Goal: Information Seeking & Learning: Learn about a topic

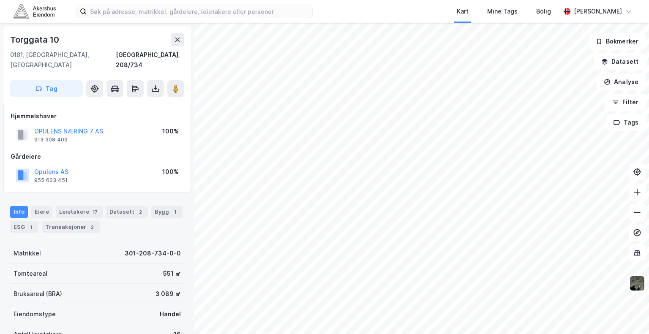
click at [301, 334] on html "Kart Mine Tags Bolig [PERSON_NAME] [STREET_ADDRESS], 208/734 Tag Hjemmelshaver …" at bounding box center [324, 167] width 649 height 334
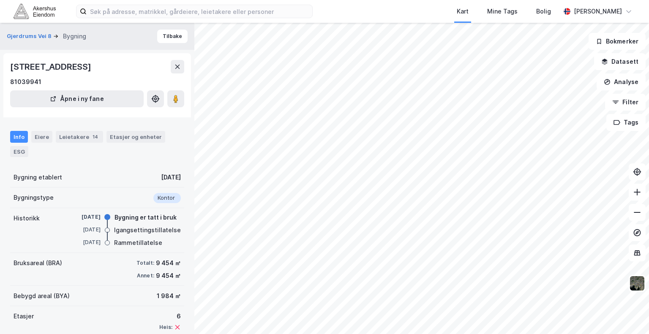
click at [359, 15] on div "Kart Mine Tags Bolig [PERSON_NAME] Vei 8 Bygning Tilbake [STREET_ADDRESS] 81039…" at bounding box center [324, 167] width 649 height 334
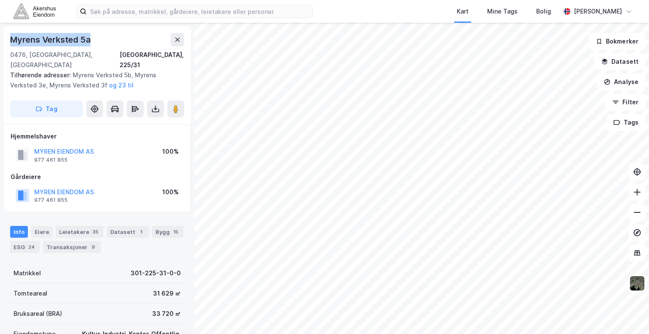
drag, startPoint x: 93, startPoint y: 38, endPoint x: 3, endPoint y: 40, distance: 90.0
click at [3, 40] on div "Myrens Verksted 5a [GEOGRAPHIC_DATA], 225/31 Tilhørende adresser: Myrens Verkst…" at bounding box center [97, 178] width 194 height 311
